Goal: Find contact information: Find contact information

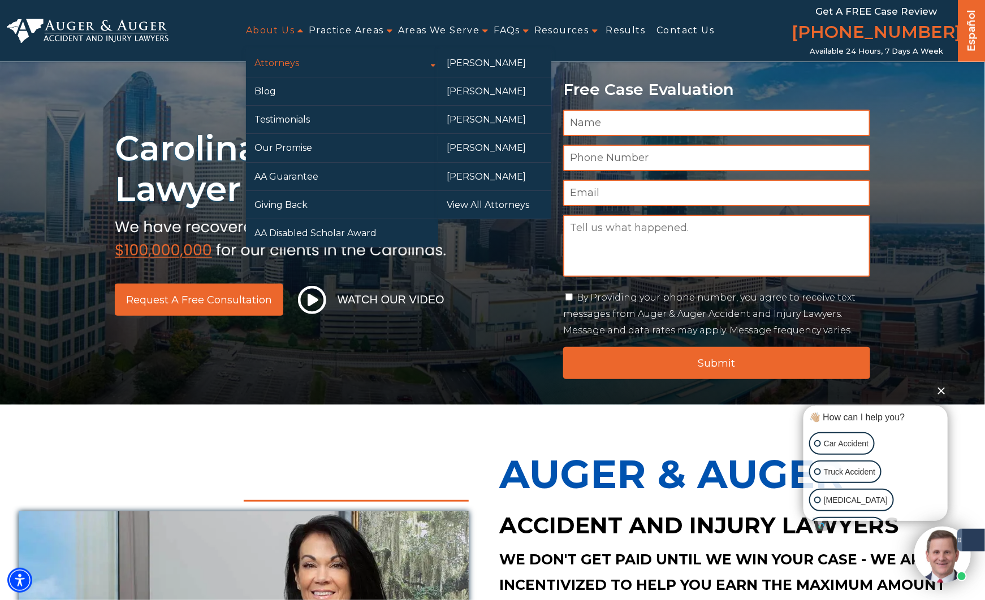
click at [276, 62] on link "Attorneys" at bounding box center [342, 63] width 192 height 28
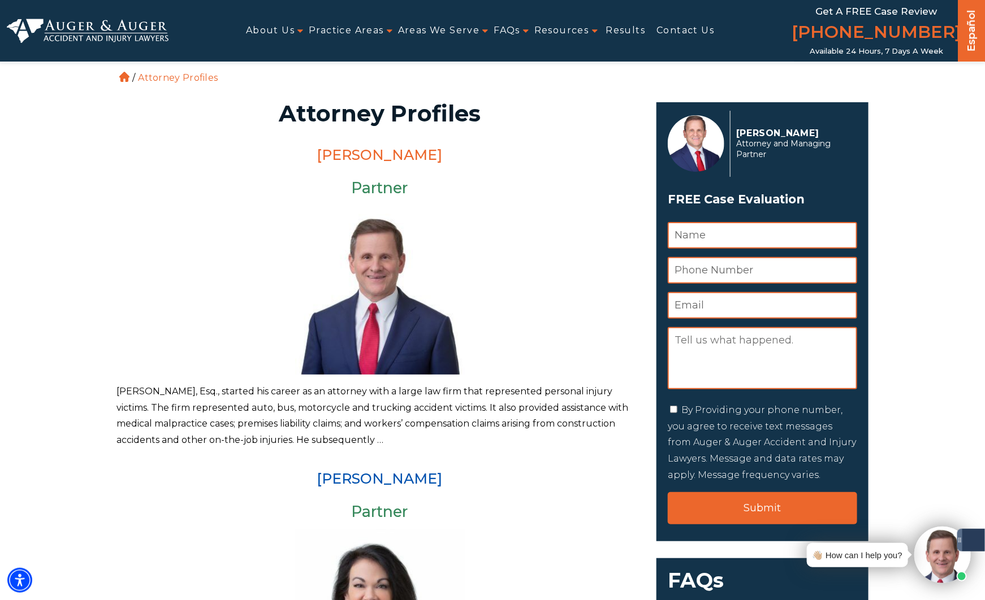
click at [404, 155] on link "[PERSON_NAME]" at bounding box center [380, 154] width 126 height 17
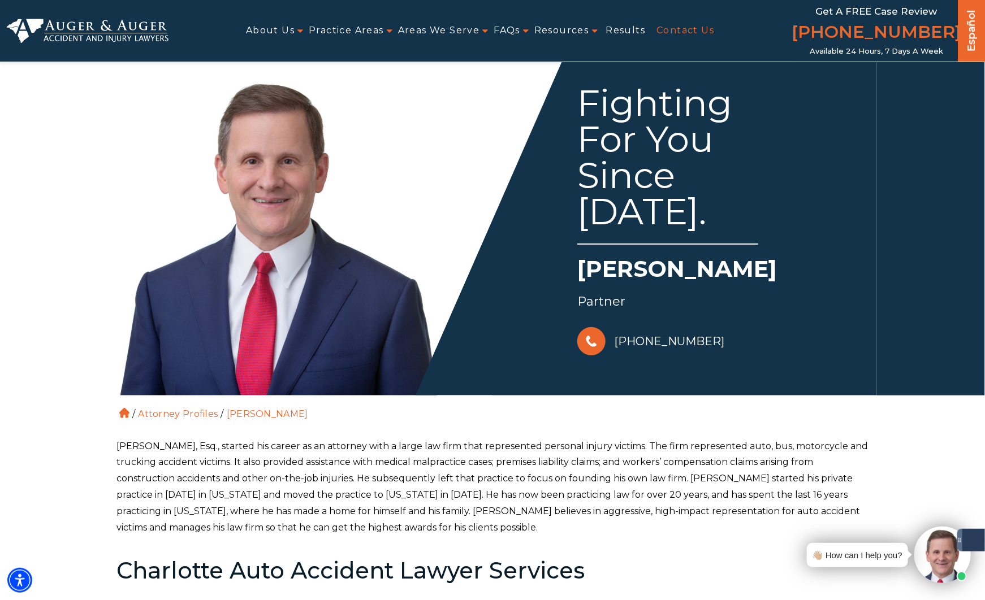
click at [675, 37] on link "Contact Us" at bounding box center [685, 30] width 58 height 25
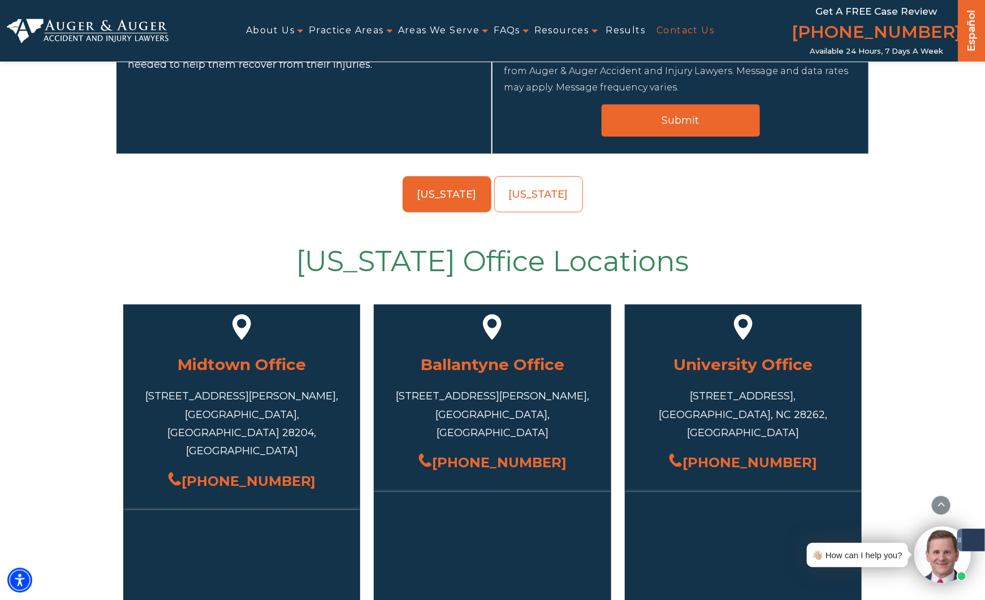
scroll to position [325, 0]
